Goal: Find specific page/section: Find specific page/section

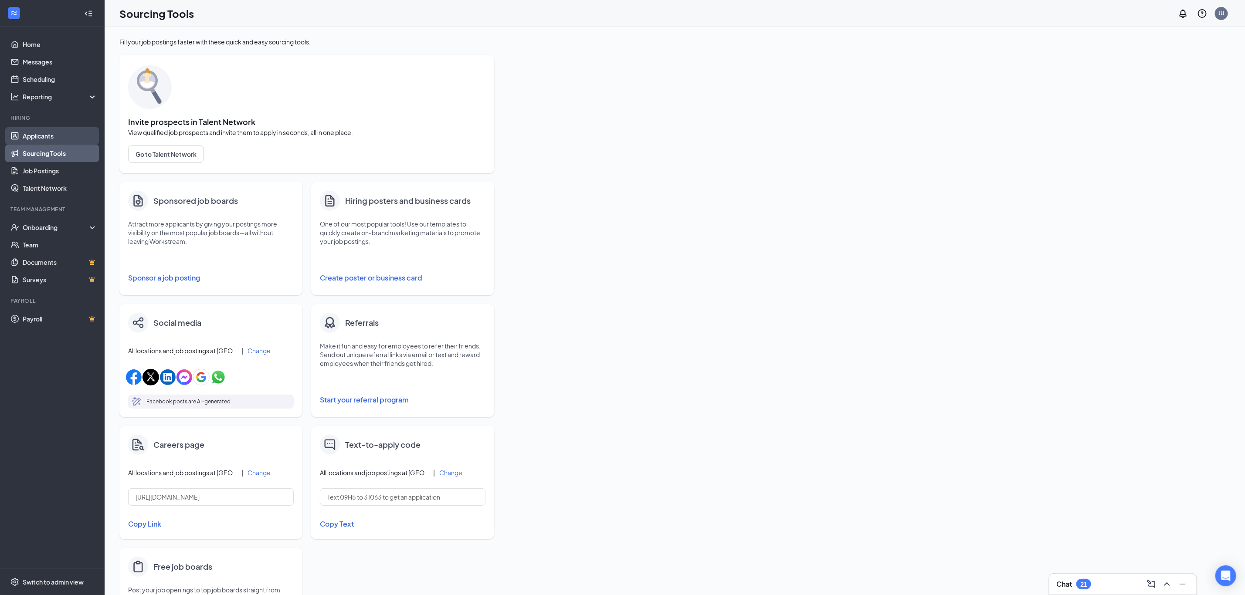
click at [55, 139] on link "Applicants" at bounding box center [60, 135] width 75 height 17
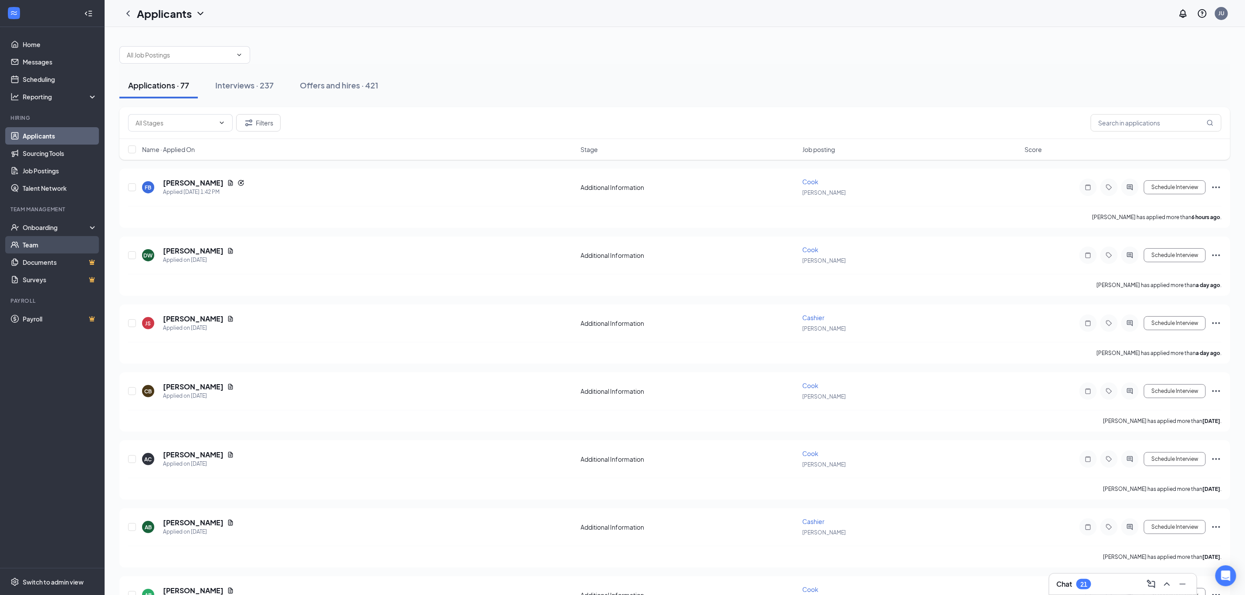
click at [42, 241] on link "Team" at bounding box center [60, 244] width 75 height 17
click at [1155, 125] on input "text" at bounding box center [1156, 122] width 131 height 17
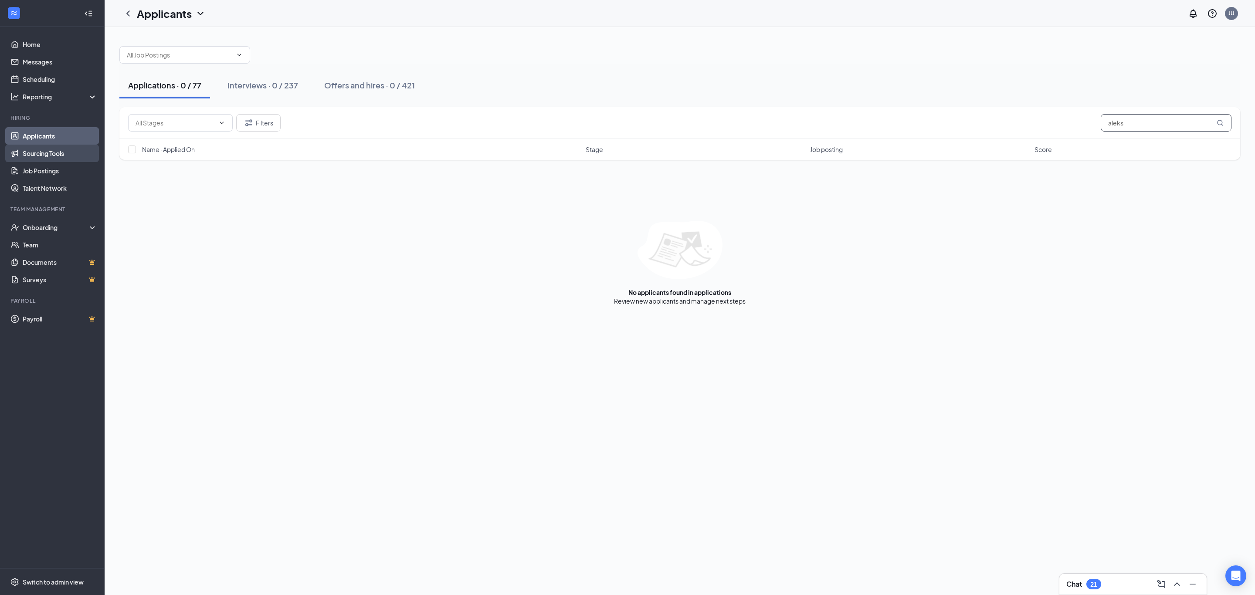
type input "aleks"
click at [31, 157] on link "Sourcing Tools" at bounding box center [60, 153] width 75 height 17
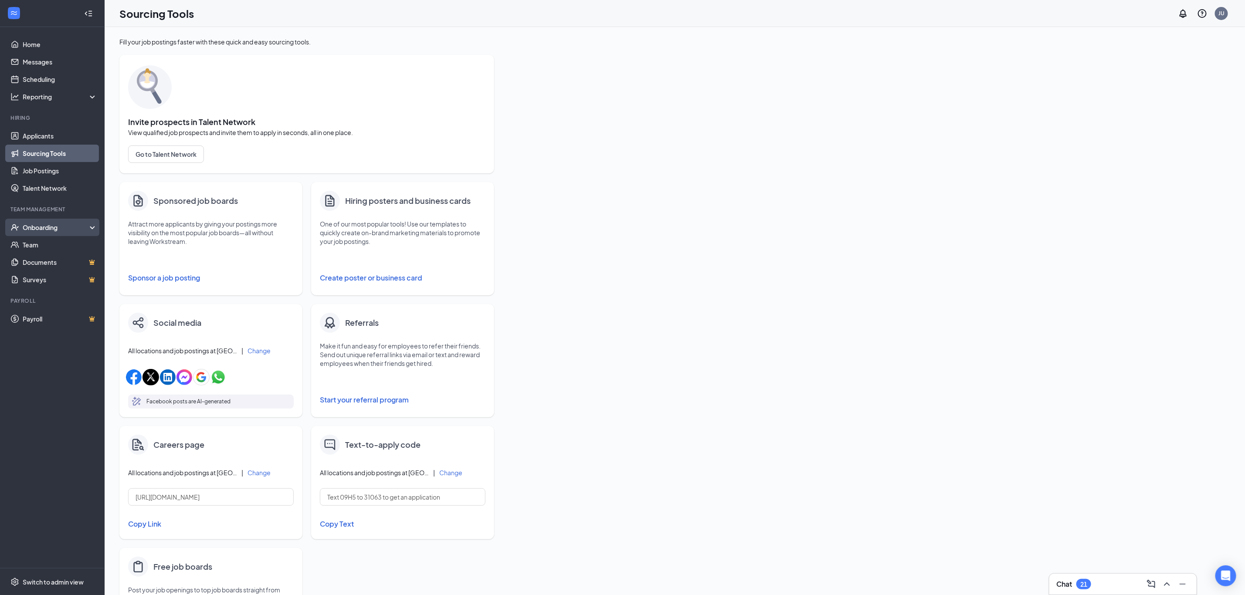
click at [41, 229] on div "Onboarding" at bounding box center [56, 227] width 67 height 9
click at [70, 225] on div "Onboarding" at bounding box center [56, 227] width 67 height 9
click at [63, 227] on div "Onboarding" at bounding box center [56, 227] width 67 height 9
